Goal: Task Accomplishment & Management: Use online tool/utility

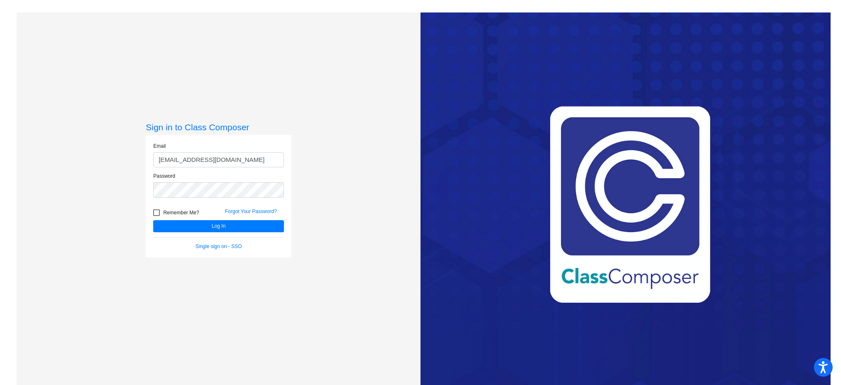
type input "[EMAIL_ADDRESS][DOMAIN_NAME]"
click at [153, 220] on button "Log In" at bounding box center [218, 226] width 131 height 12
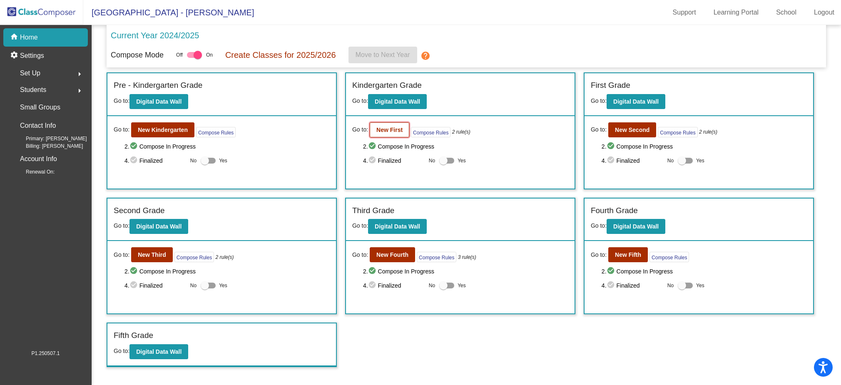
click at [386, 135] on button "New First" at bounding box center [390, 129] width 40 height 15
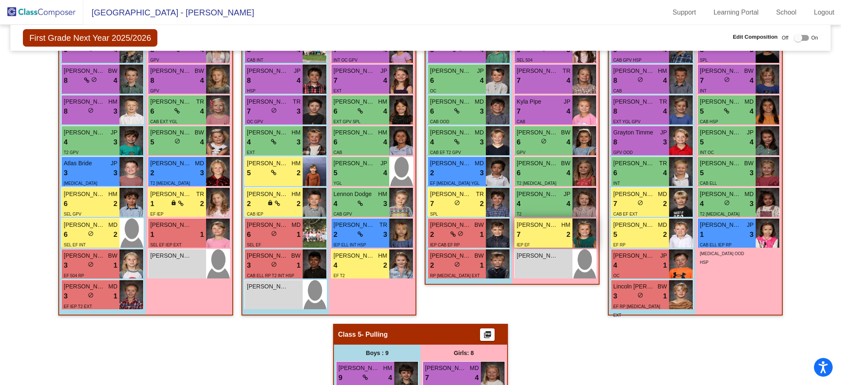
scroll to position [271, 0]
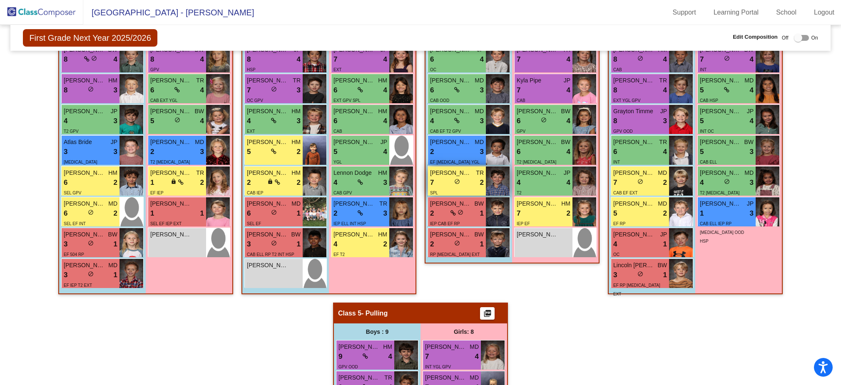
click at [458, 183] on div "7 lock do_not_disturb_alt 2" at bounding box center [457, 182] width 54 height 11
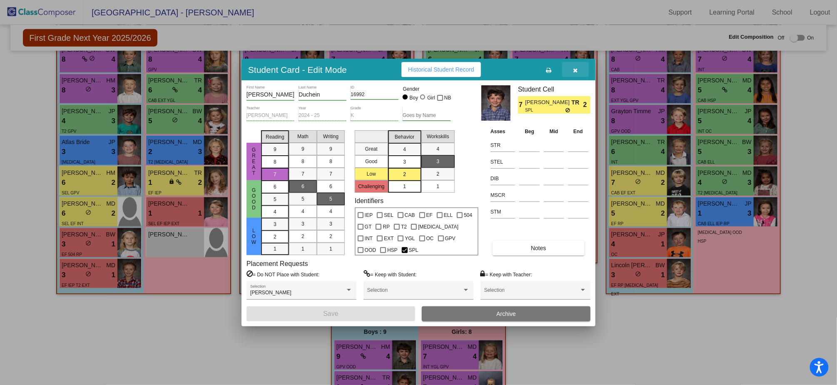
click at [575, 68] on icon "button" at bounding box center [575, 70] width 5 height 6
